Goal: Entertainment & Leisure: Consume media (video, audio)

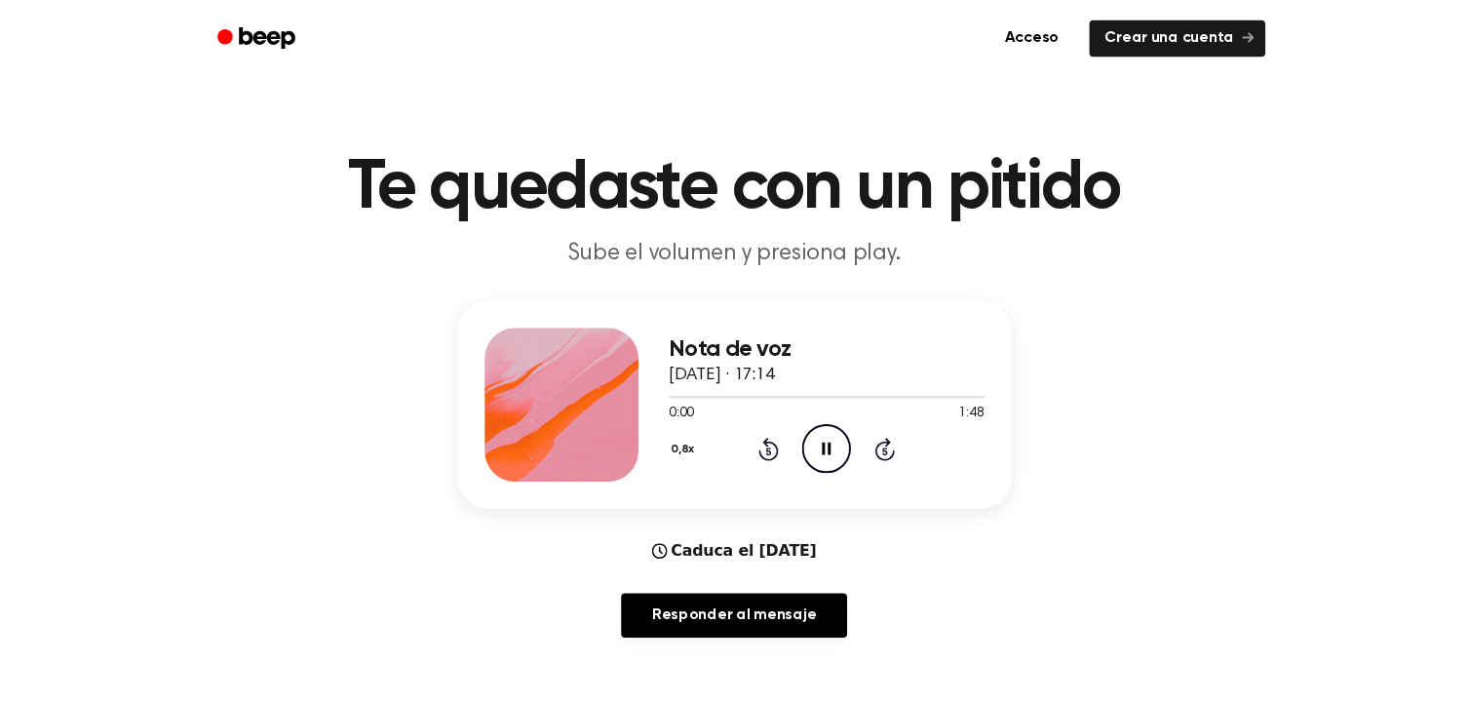
scroll to position [9, 0]
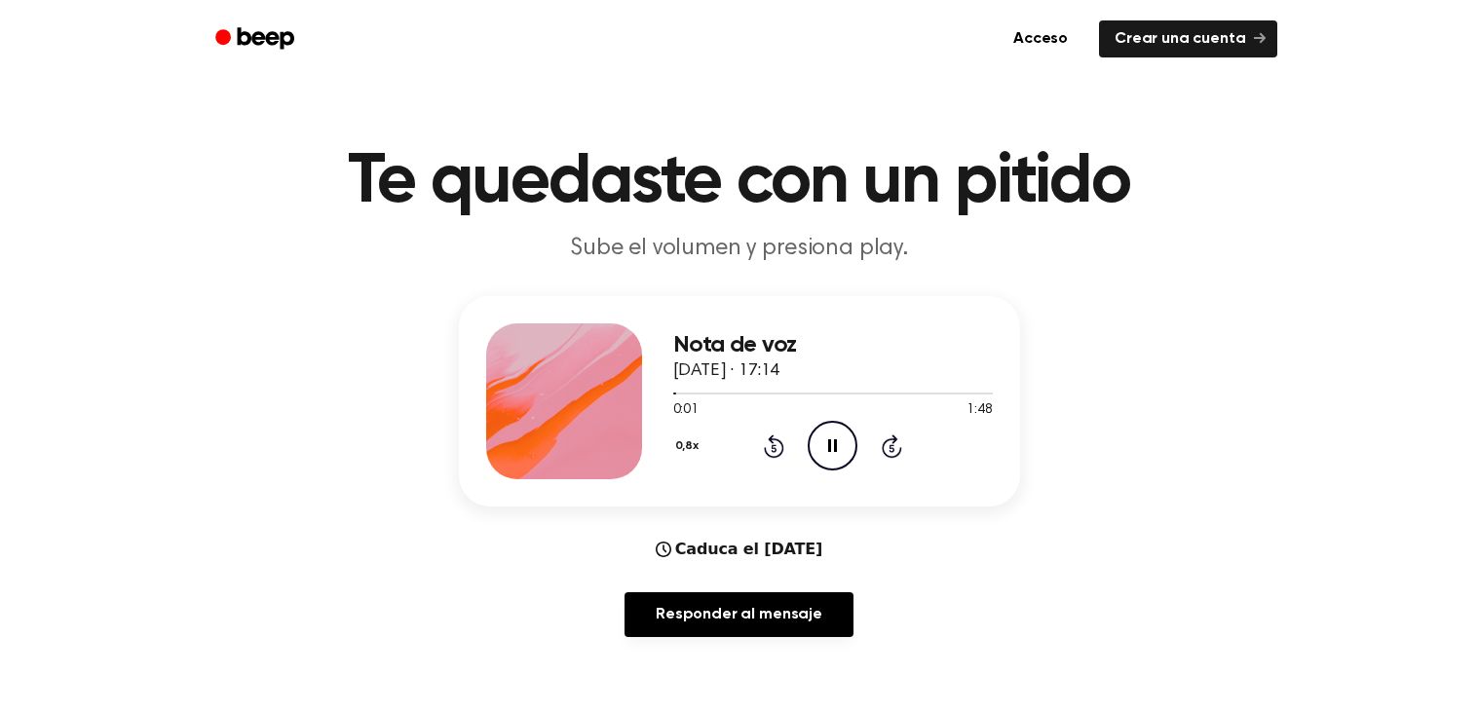
click at [857, 449] on icon "Pause Audio" at bounding box center [833, 446] width 50 height 50
click at [803, 438] on div "0,8x Rewind 5 seconds Pause Audio Skip 5 seconds" at bounding box center [833, 446] width 320 height 50
click at [805, 443] on div "0,8x Rewind 5 seconds Pause Audio Skip 5 seconds" at bounding box center [833, 446] width 320 height 50
click at [783, 451] on icon at bounding box center [774, 446] width 20 height 23
click at [782, 444] on icon at bounding box center [774, 446] width 20 height 23
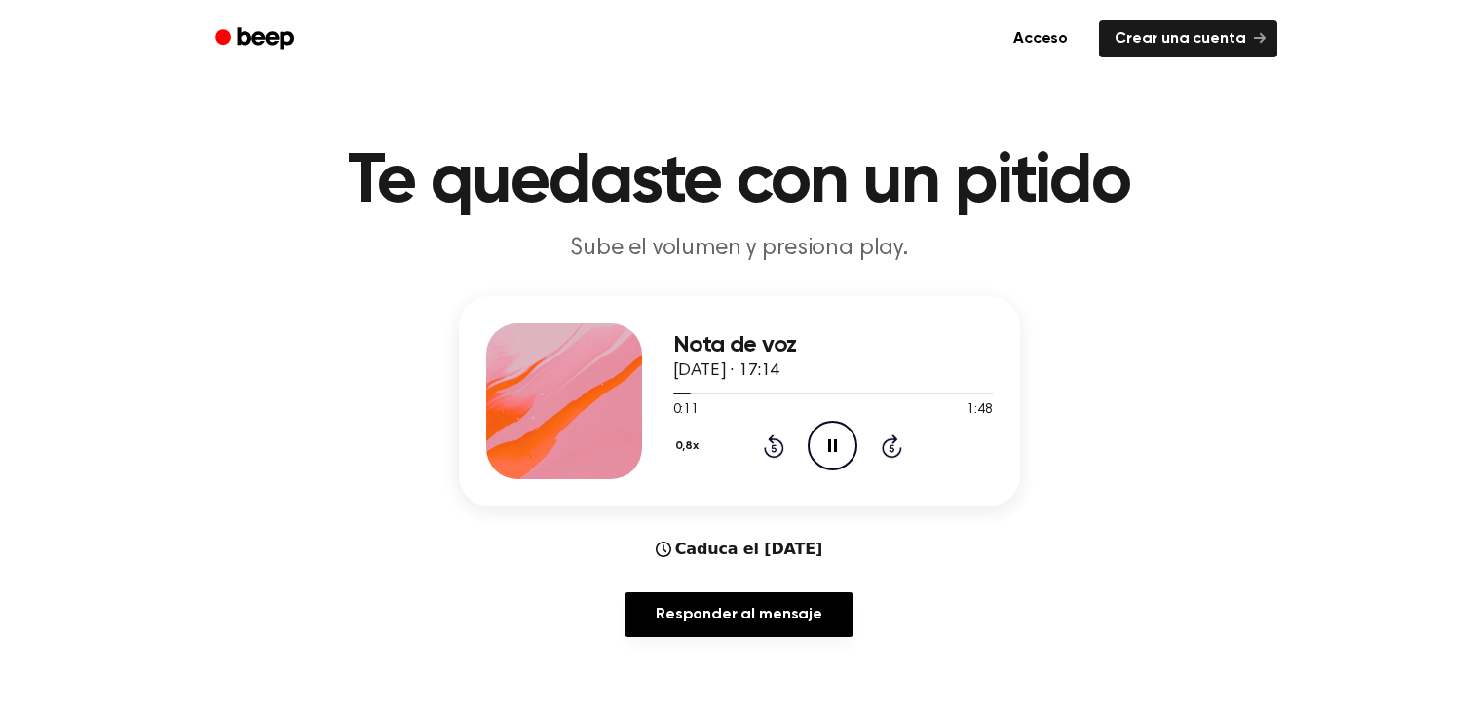
click at [781, 444] on icon at bounding box center [774, 446] width 20 height 23
click at [811, 415] on div "0:00 1:48" at bounding box center [833, 411] width 320 height 20
click at [821, 393] on div at bounding box center [833, 394] width 320 height 2
click at [818, 412] on div "0:49 1:48" at bounding box center [833, 411] width 320 height 20
click at [834, 467] on icon "Pause Audio" at bounding box center [833, 446] width 50 height 50
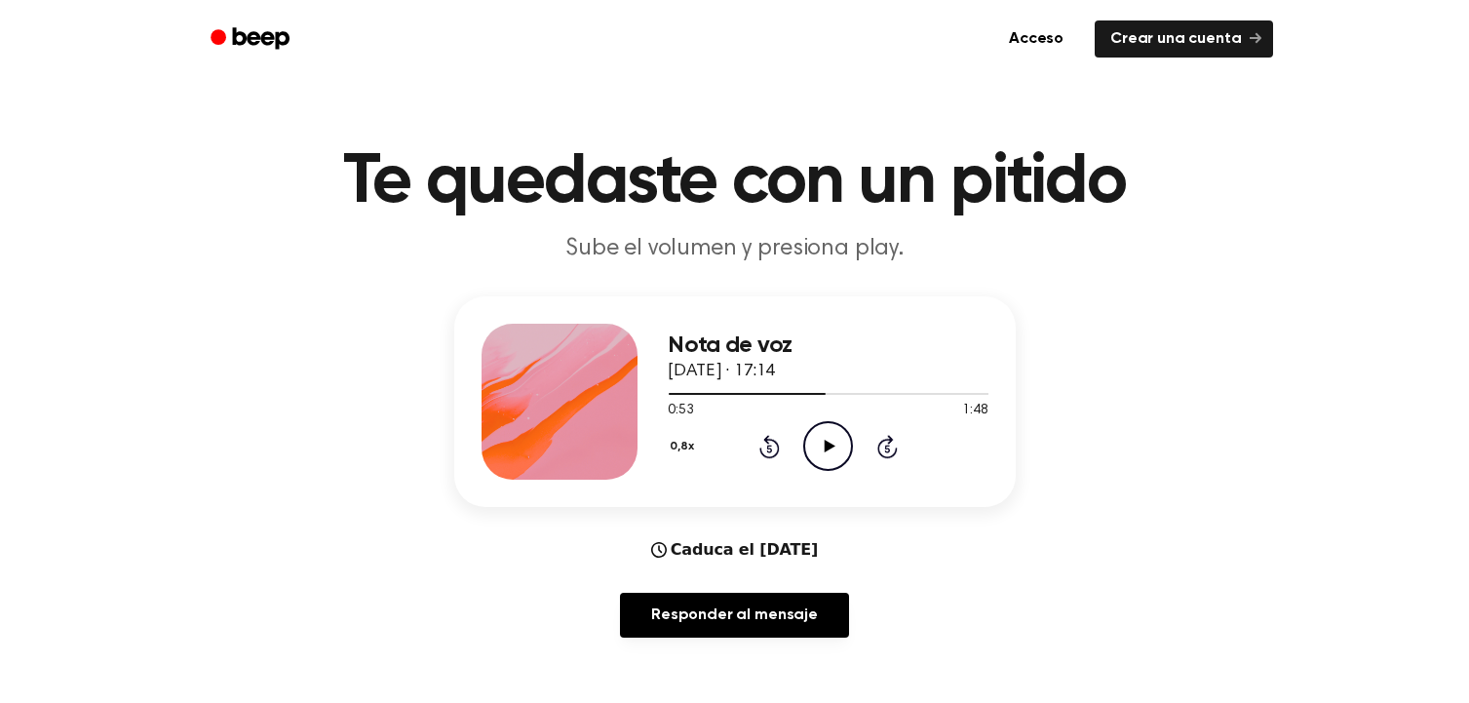
click at [769, 446] on icon at bounding box center [769, 448] width 5 height 8
click at [767, 475] on div "Nota de voz 21 de septiembre de 2025 · 17:14 0:48 1:48 Su navegador no soporta …" at bounding box center [829, 402] width 320 height 156
click at [786, 484] on div "Nota de voz 21 de septiembre de 2025 · 17:14 0:48 1:48 Su navegador no soporta …" at bounding box center [734, 401] width 561 height 210
click at [739, 465] on div "0,8x Rewind 5 seconds Play Audio Skip 5 seconds" at bounding box center [829, 446] width 320 height 50
click at [768, 454] on icon at bounding box center [769, 446] width 20 height 23
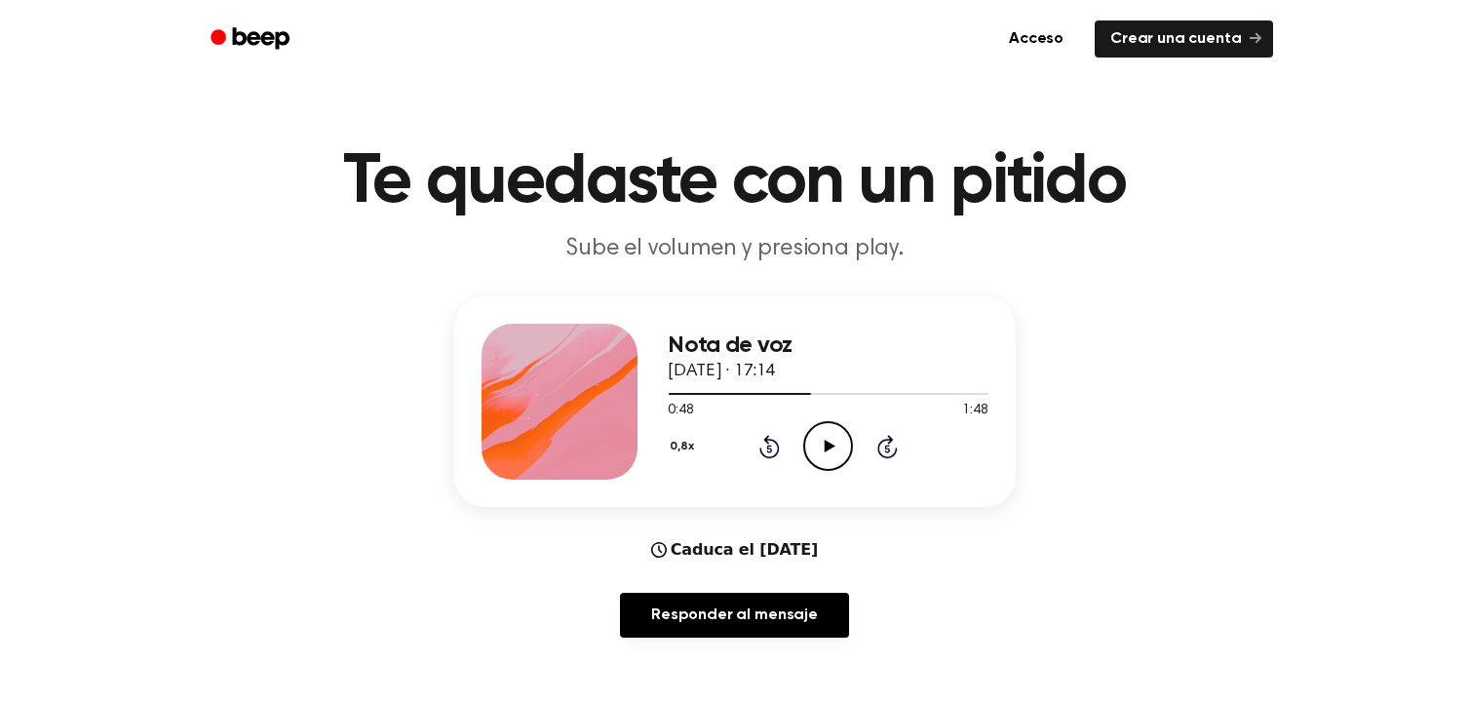
click at [784, 493] on div "Nota de voz 21 de septiembre de 2025 · 17:14 0:48 1:48 Su navegador no soporta …" at bounding box center [734, 401] width 561 height 210
click at [780, 480] on div "Nota de voz 21 de septiembre de 2025 · 17:14 0:43 1:48 Su navegador no soporta …" at bounding box center [734, 401] width 561 height 210
click at [778, 456] on icon "Rewind 5 seconds" at bounding box center [768, 446] width 21 height 25
click at [779, 440] on icon "Rewind 5 seconds" at bounding box center [768, 446] width 21 height 25
click at [774, 436] on icon "Rewind 5 seconds" at bounding box center [768, 446] width 21 height 25
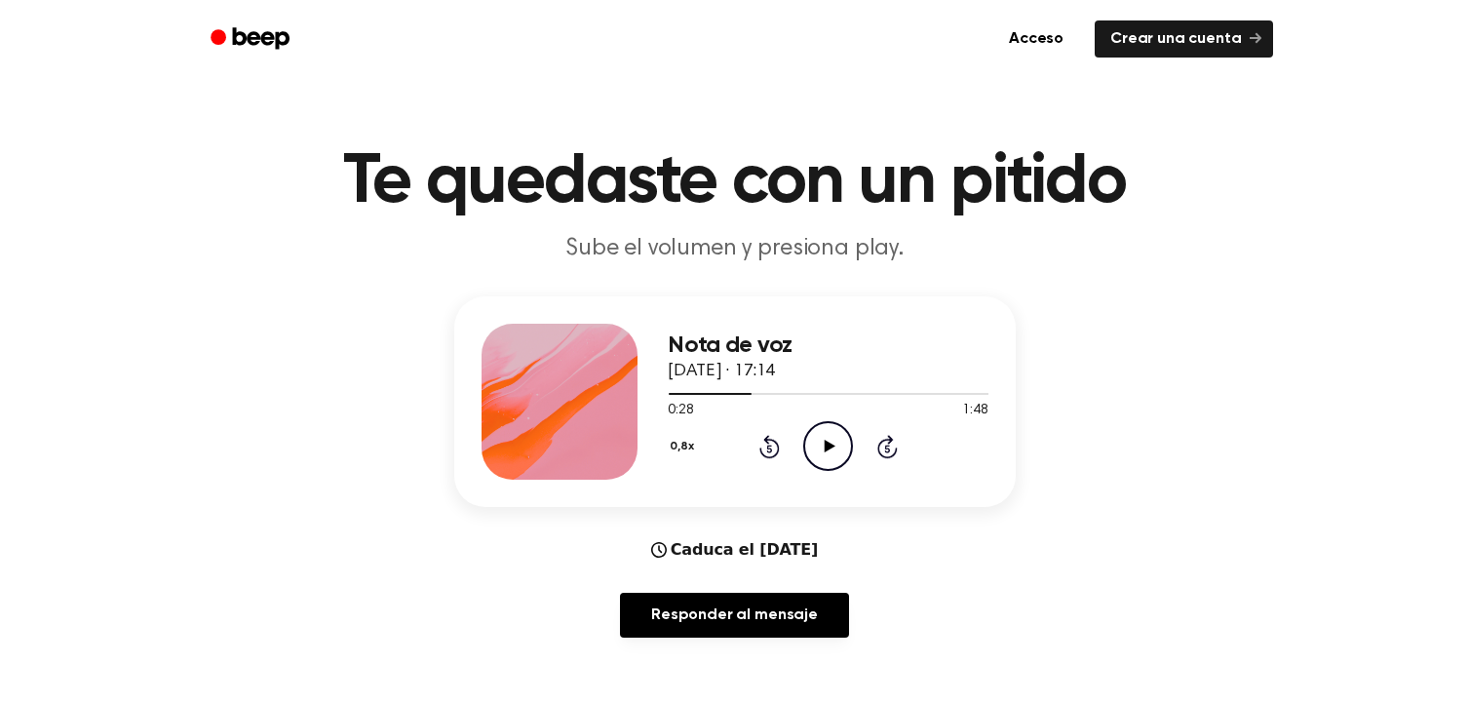
click at [770, 449] on icon at bounding box center [769, 448] width 5 height 8
click at [775, 490] on div "Nota de voz 21 de septiembre de 2025 · 17:14 0:28 1:48 Su navegador no soporta …" at bounding box center [734, 401] width 561 height 210
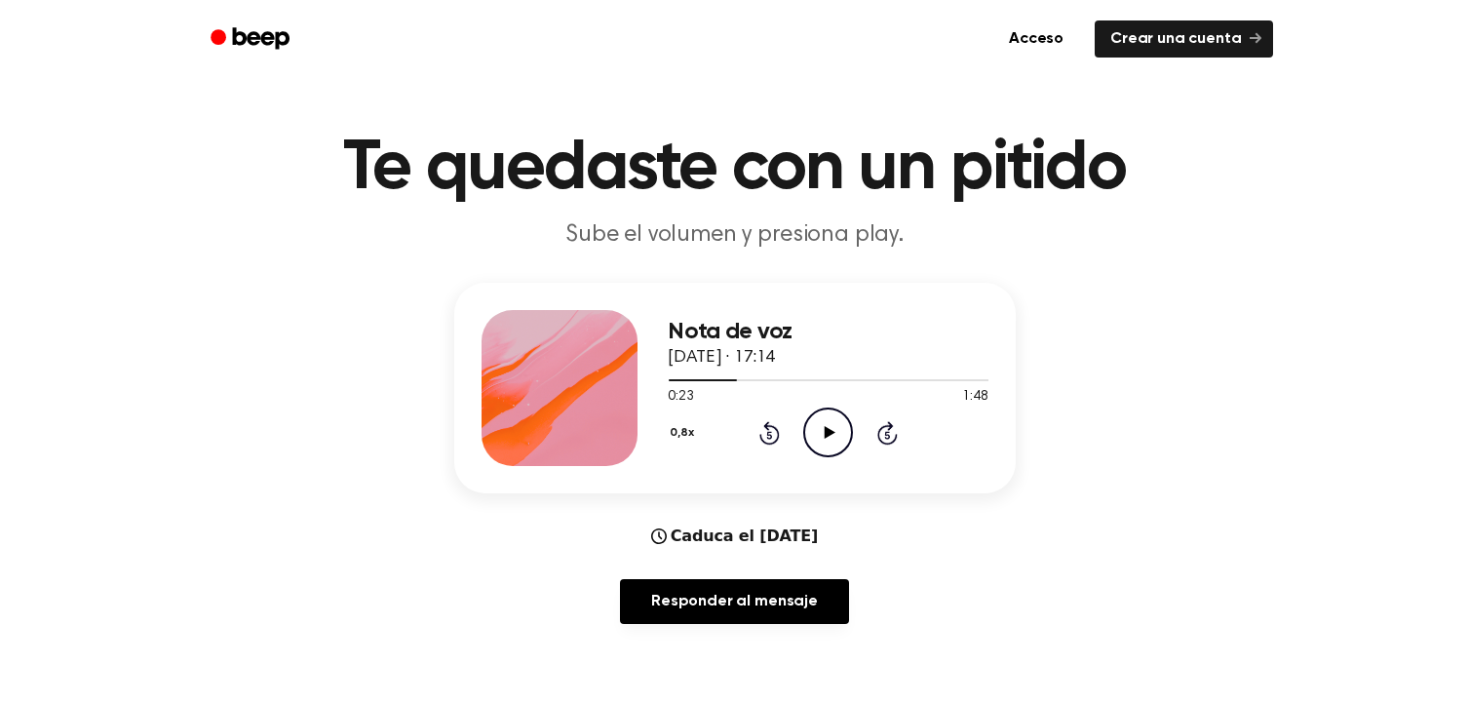
scroll to position [17, 0]
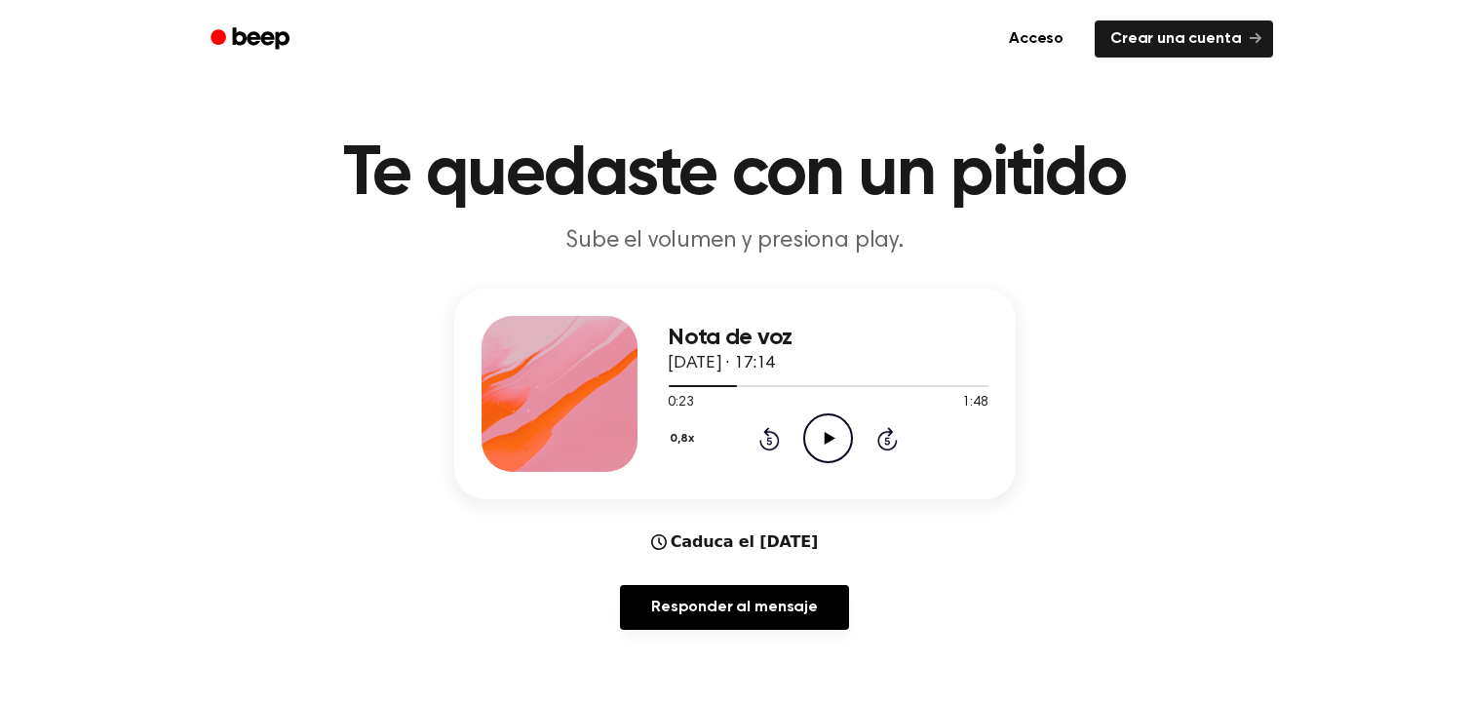
click at [740, 476] on div "Nota de voz 21 de septiembre de 2025 · 17:14 0:23 1:48 Su navegador no soporta …" at bounding box center [734, 393] width 561 height 210
click at [752, 475] on div "Nota de voz 21 de septiembre de 2025 · 17:14 0:23 1:48 Su navegador no soporta …" at bounding box center [734, 393] width 561 height 210
click at [764, 448] on icon "Rewind 5 seconds" at bounding box center [768, 438] width 21 height 25
click at [758, 440] on icon "Rewind 5 seconds" at bounding box center [768, 438] width 21 height 25
click at [758, 434] on icon "Rewind 5 seconds" at bounding box center [768, 438] width 21 height 25
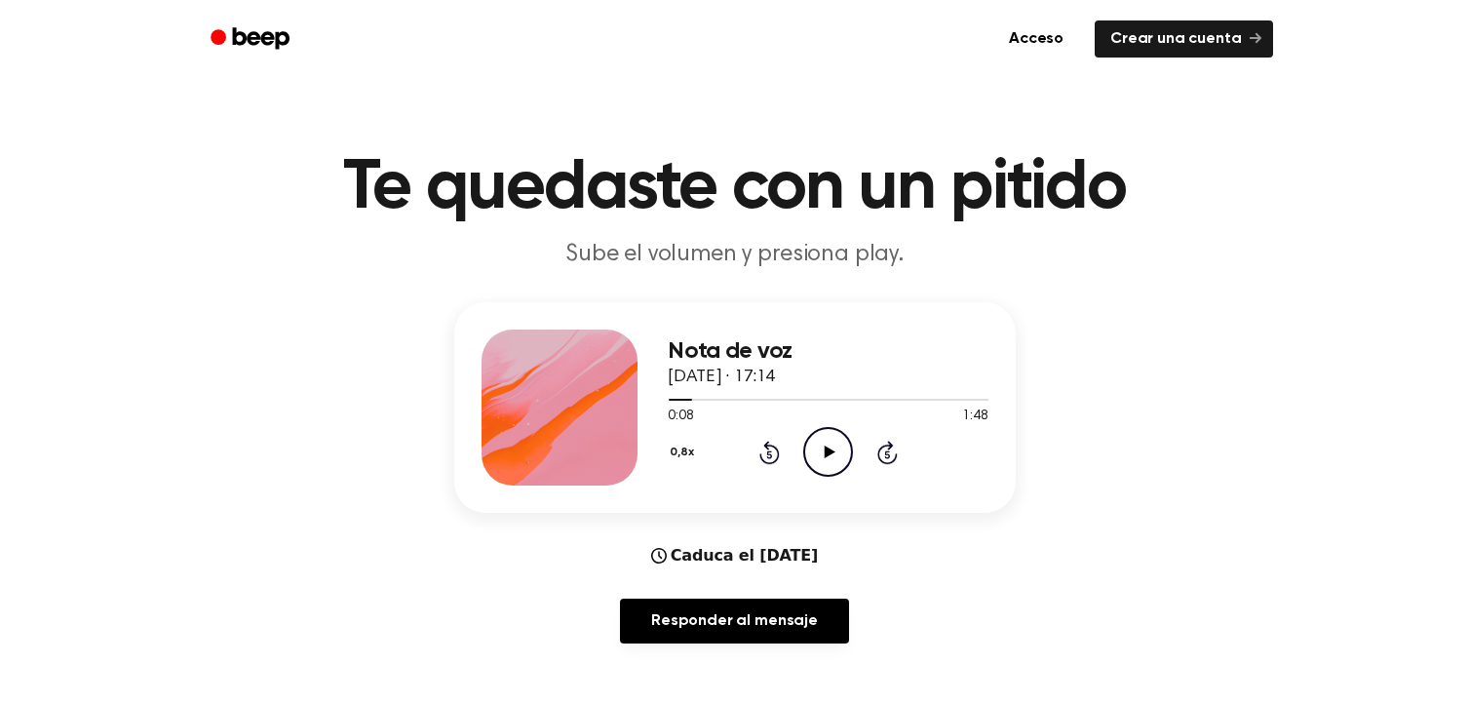
scroll to position [0, 0]
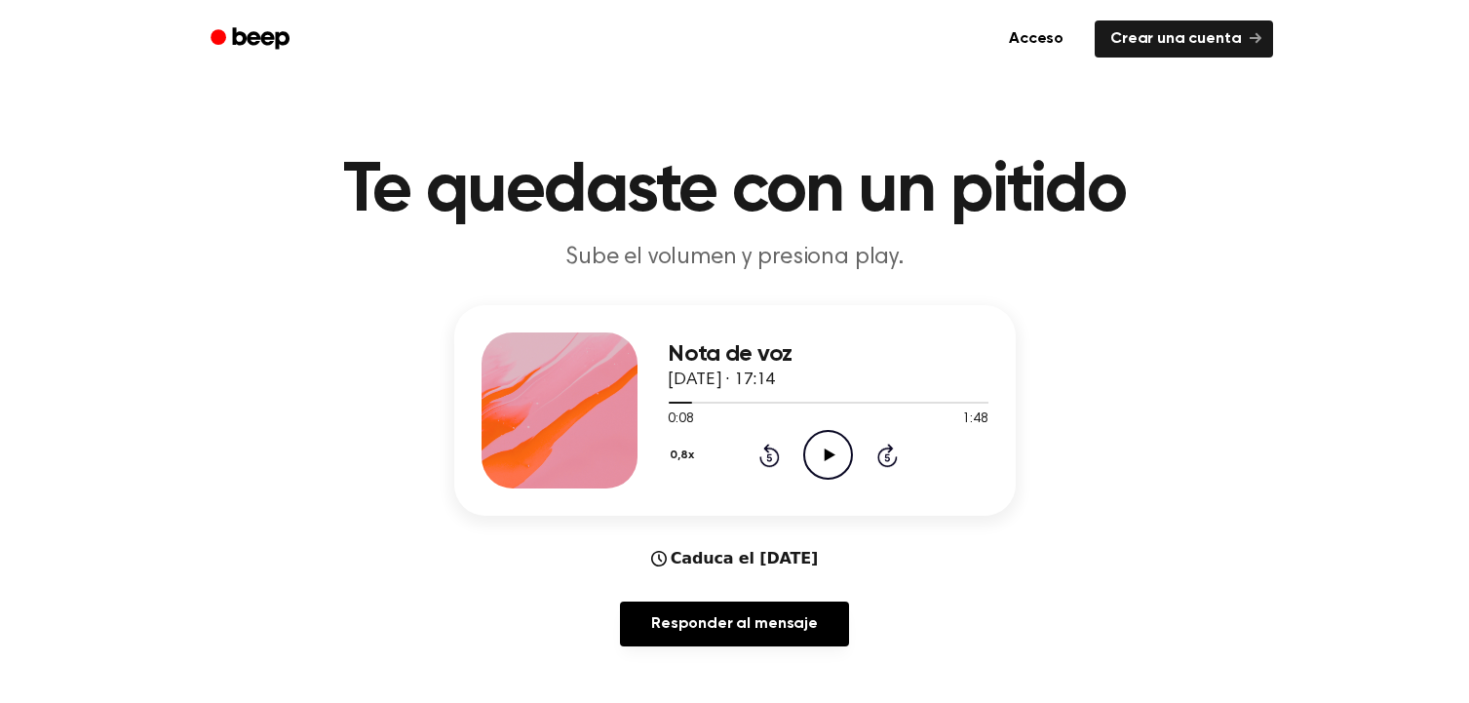
click at [774, 464] on icon at bounding box center [769, 454] width 20 height 23
click at [770, 456] on icon at bounding box center [769, 457] width 5 height 8
click at [771, 445] on icon "Rewind 5 seconds" at bounding box center [768, 454] width 21 height 25
click at [822, 475] on icon "Play Audio" at bounding box center [828, 455] width 50 height 50
click at [769, 456] on icon at bounding box center [769, 457] width 5 height 8
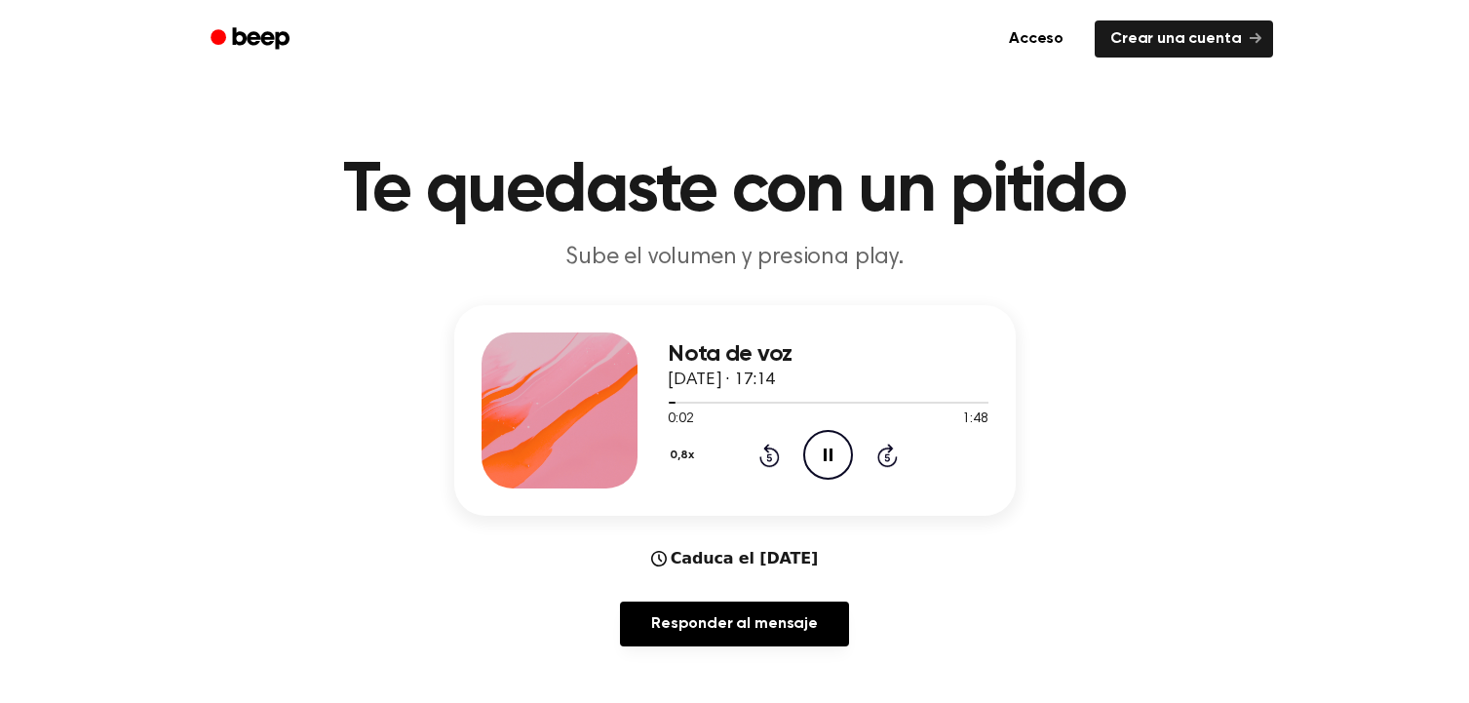
click at [767, 455] on icon at bounding box center [769, 457] width 5 height 8
click at [769, 456] on icon at bounding box center [769, 457] width 5 height 8
click at [764, 458] on icon "Rewind 5 seconds" at bounding box center [768, 454] width 21 height 25
click at [768, 456] on icon at bounding box center [769, 457] width 5 height 8
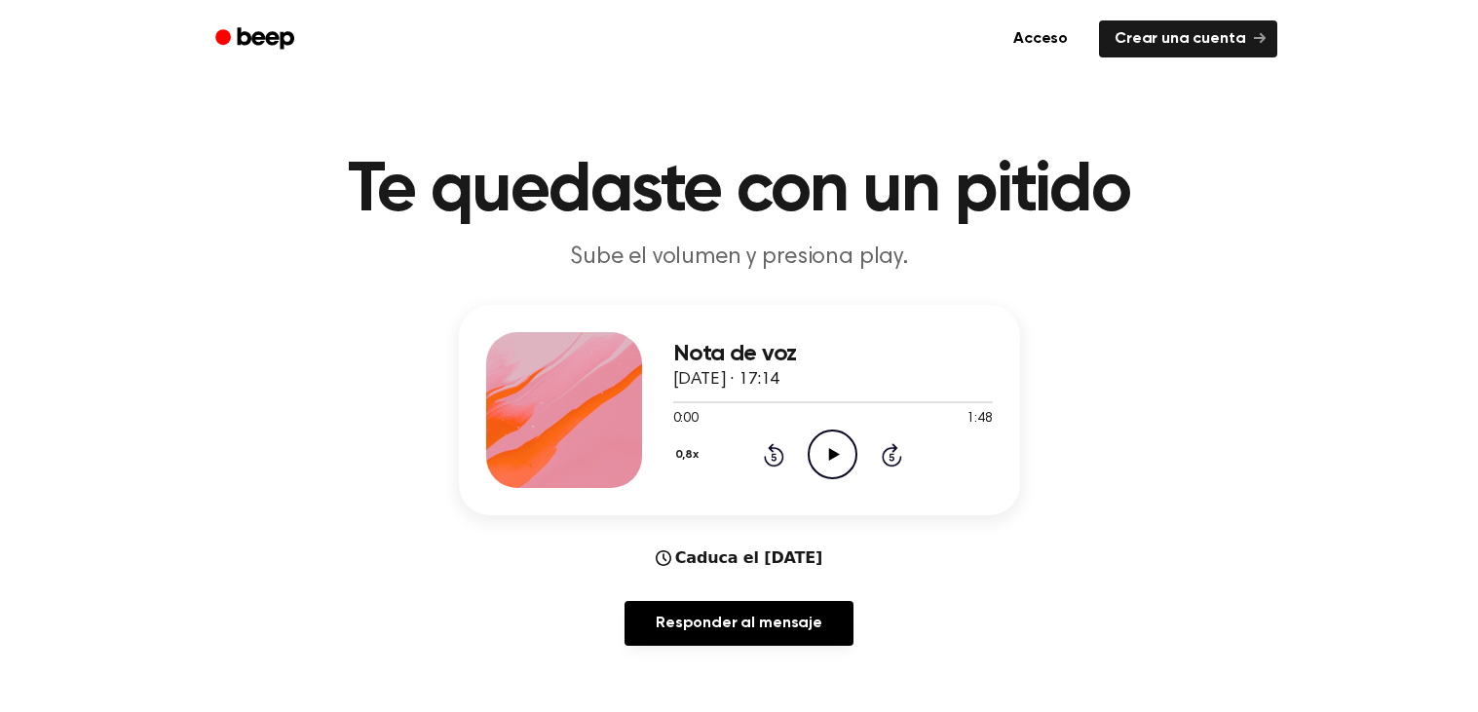
click at [824, 449] on icon "Play Audio" at bounding box center [833, 455] width 50 height 50
